Goal: Information Seeking & Learning: Learn about a topic

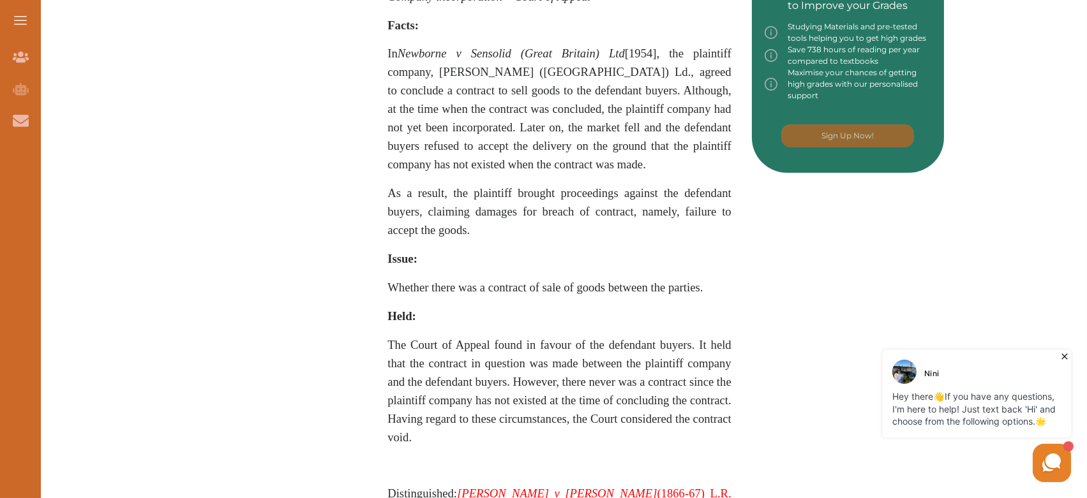
click at [507, 489] on em "[PERSON_NAME] v [PERSON_NAME]" at bounding box center [557, 493] width 200 height 13
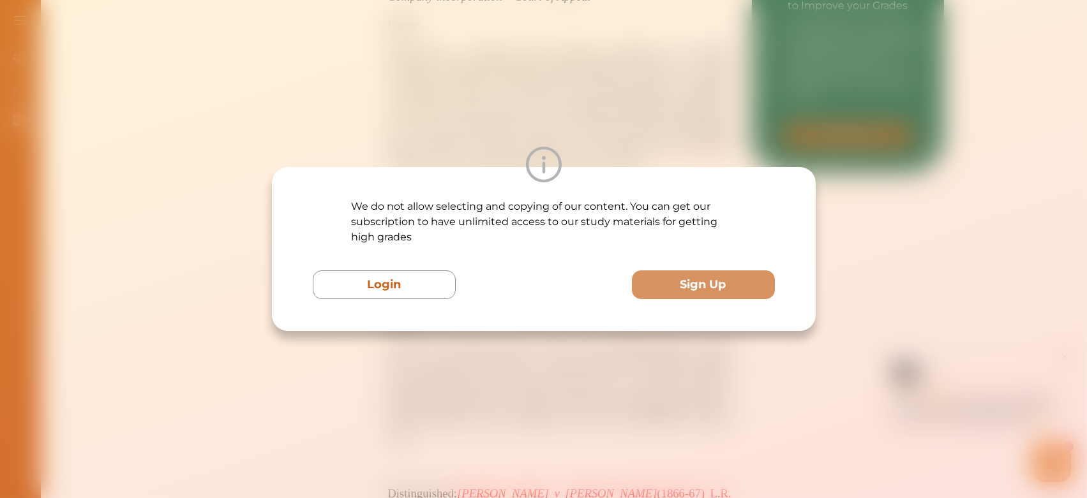
click at [700, 86] on div "We do not allow selecting and copying of our content. You can get our subscript…" at bounding box center [543, 249] width 1087 height 498
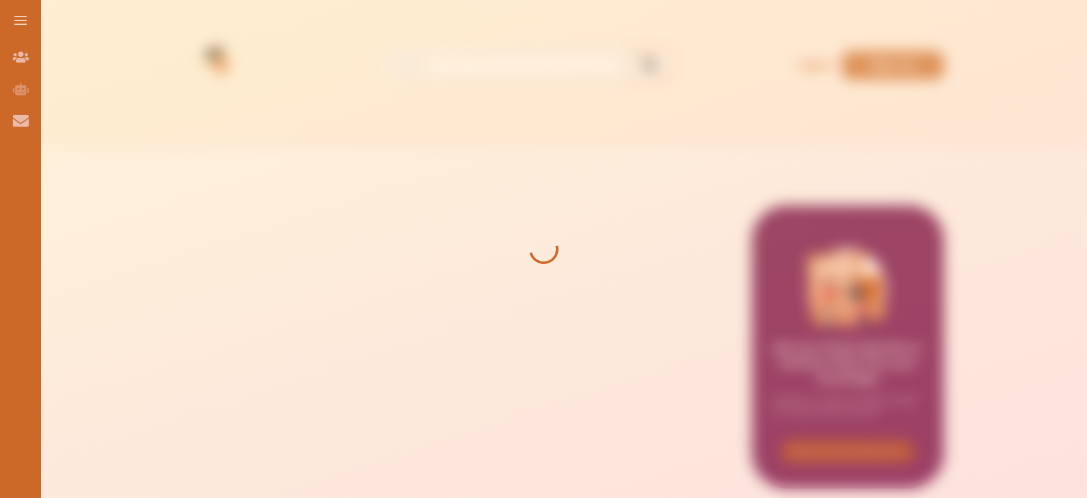
scroll to position [21, 0]
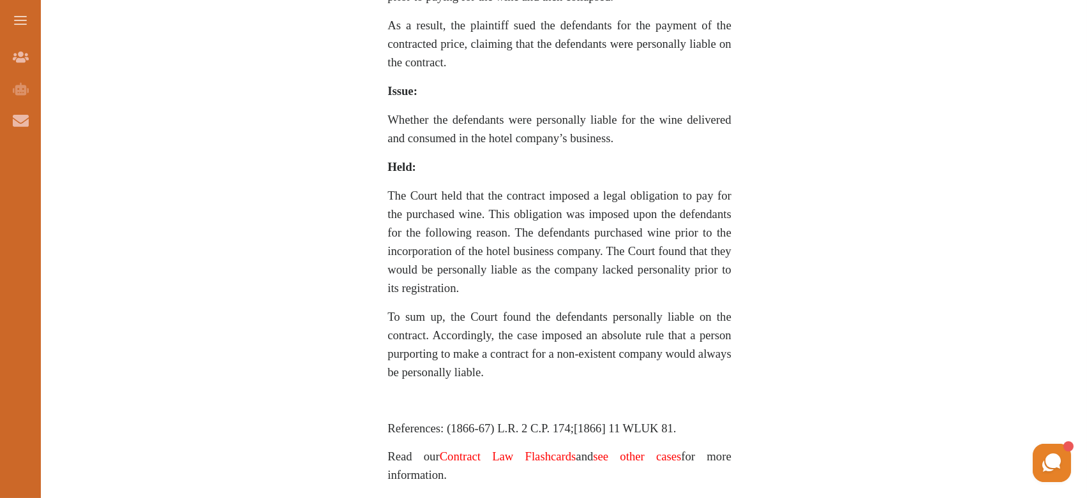
scroll to position [982, 0]
